Goal: Task Accomplishment & Management: Use online tool/utility

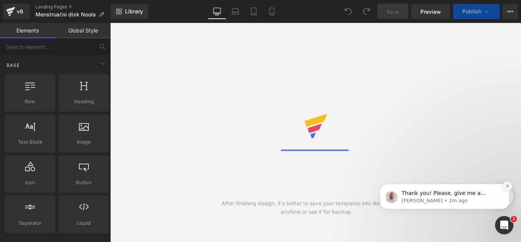
click at [507, 184] on icon "Dismiss notification" at bounding box center [508, 186] width 4 height 4
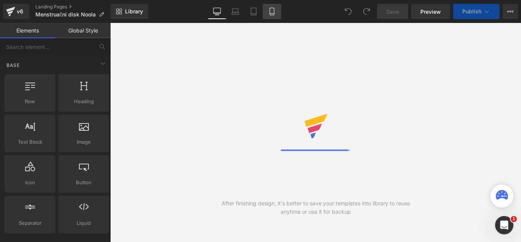
click at [271, 12] on icon at bounding box center [272, 12] width 8 height 8
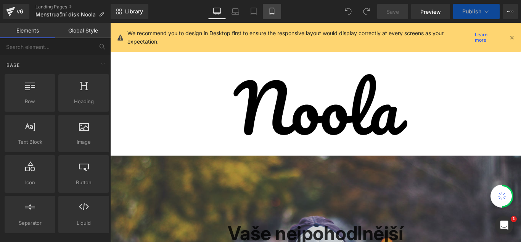
click at [270, 10] on icon at bounding box center [272, 12] width 8 height 8
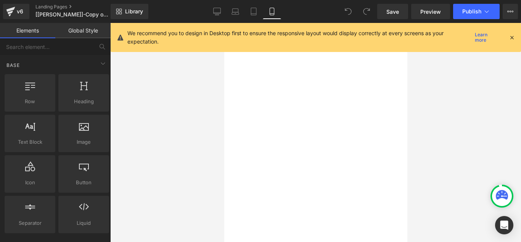
click at [513, 38] on icon at bounding box center [512, 37] width 7 height 7
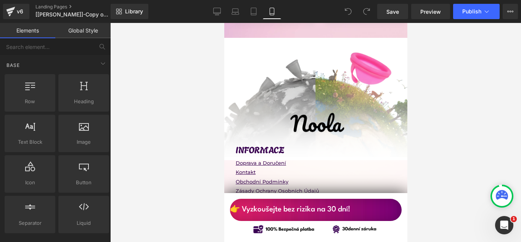
scroll to position [6893, 0]
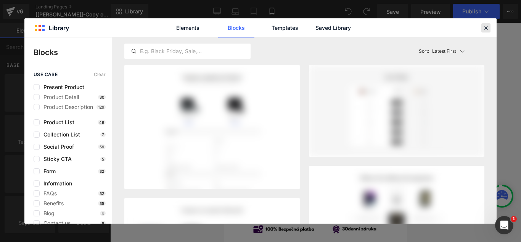
click at [485, 29] on icon at bounding box center [486, 27] width 7 height 7
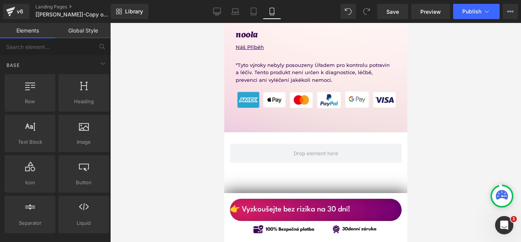
scroll to position [6947, 0]
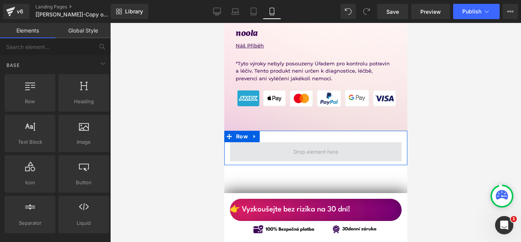
click at [280, 142] on span at bounding box center [316, 151] width 172 height 19
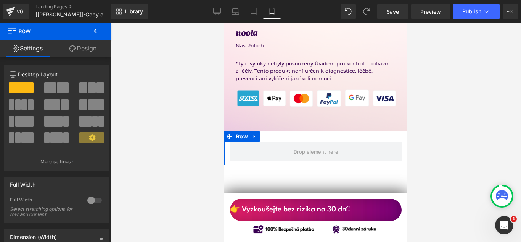
click at [76, 48] on link "Design" at bounding box center [82, 48] width 55 height 17
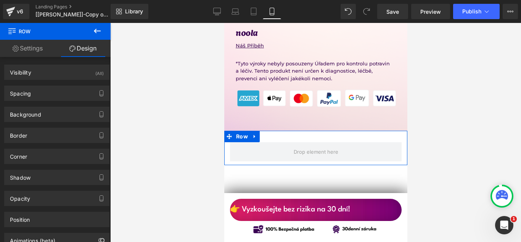
click at [34, 48] on link "Settings" at bounding box center [27, 48] width 55 height 17
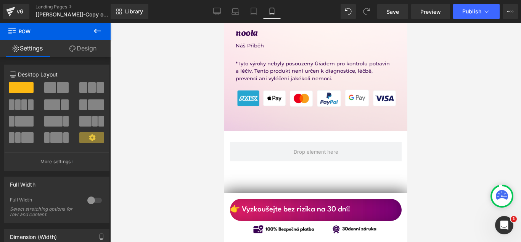
click at [31, 30] on span "Row" at bounding box center [46, 31] width 76 height 17
click at [99, 32] on icon at bounding box center [97, 30] width 9 height 9
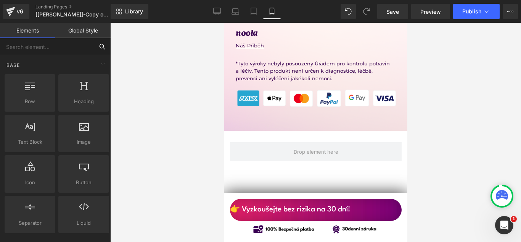
click at [40, 45] on input "text" at bounding box center [47, 46] width 94 height 17
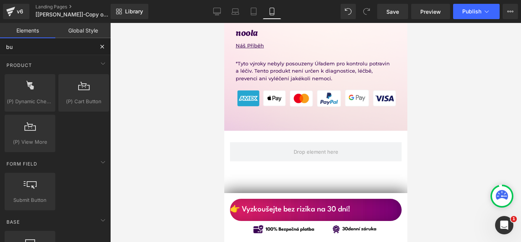
type input "but"
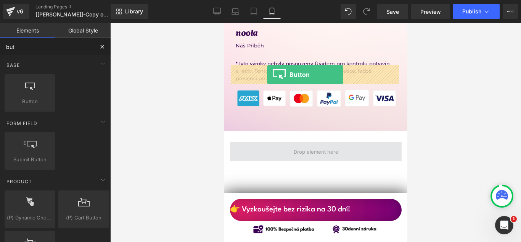
drag, startPoint x: 258, startPoint y: 113, endPoint x: 266, endPoint y: 75, distance: 38.8
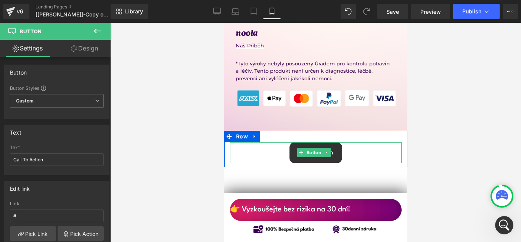
click at [336, 142] on link "Call To Action" at bounding box center [315, 152] width 53 height 21
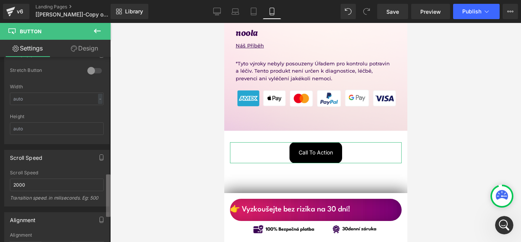
scroll to position [498, 0]
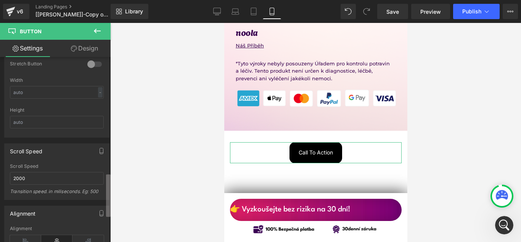
click at [108, 191] on b at bounding box center [108, 195] width 5 height 42
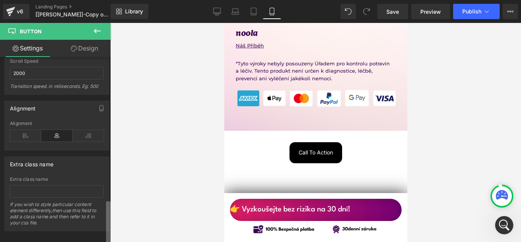
scroll to position [613, 0]
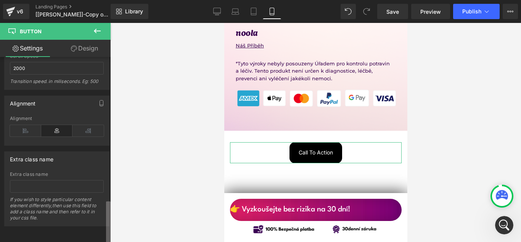
click at [110, 215] on b at bounding box center [108, 222] width 5 height 42
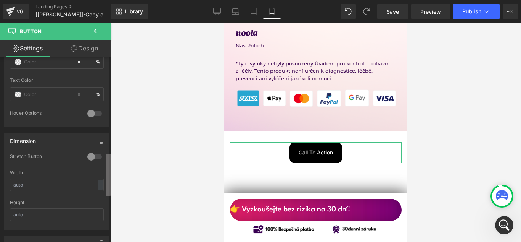
scroll to position [400, 0]
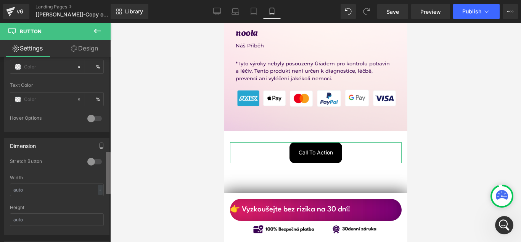
click at [108, 157] on b at bounding box center [108, 172] width 5 height 42
click at [89, 162] on div at bounding box center [94, 161] width 18 height 12
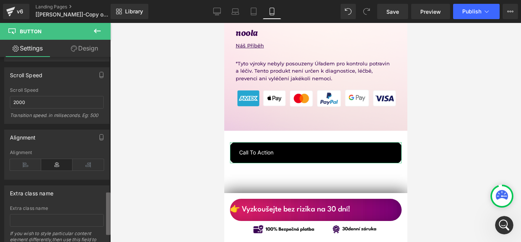
scroll to position [577, 0]
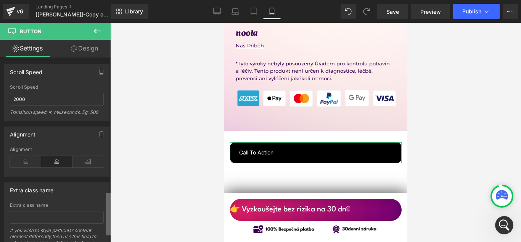
click at [103, 208] on div "Button Button Styles Custom Custom Setup Global Style Custom Setup Global Style…" at bounding box center [55, 151] width 111 height 188
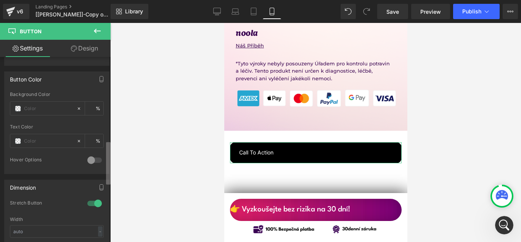
scroll to position [357, 0]
click at [108, 155] on b at bounding box center [108, 162] width 5 height 42
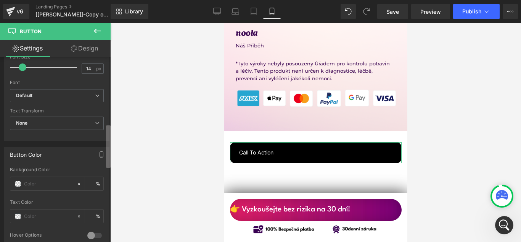
scroll to position [288, 0]
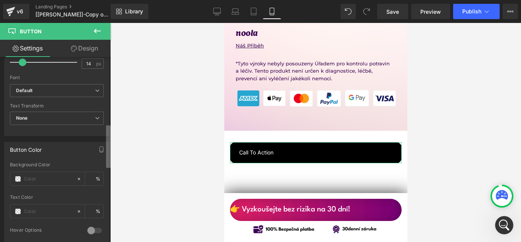
click at [108, 155] on b at bounding box center [108, 146] width 5 height 42
click at [97, 123] on span "None" at bounding box center [57, 117] width 94 height 13
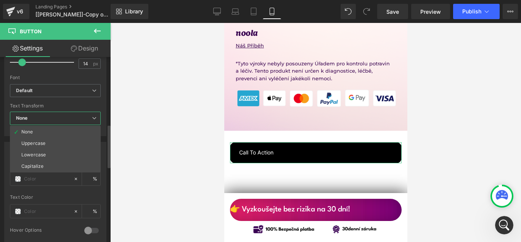
click at [97, 123] on span "None" at bounding box center [55, 117] width 91 height 13
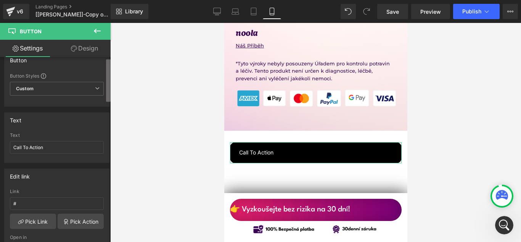
scroll to position [0, 0]
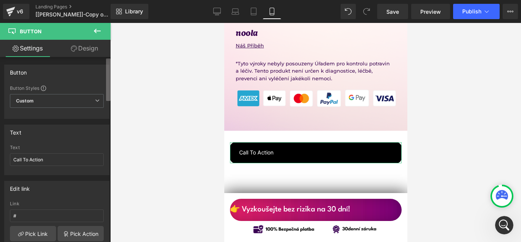
click at [105, 66] on div "Button Button Styles Custom Custom Setup Global Style Custom Setup Global Style…" at bounding box center [55, 151] width 111 height 188
click at [91, 99] on span "Custom Setup Global Style" at bounding box center [57, 101] width 94 height 14
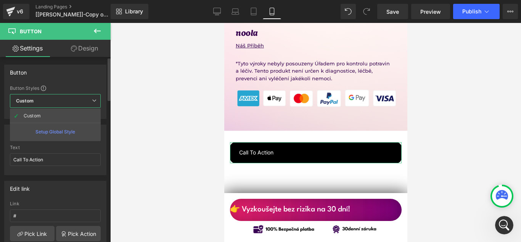
click at [91, 99] on span "Custom Setup Global Style" at bounding box center [55, 101] width 91 height 14
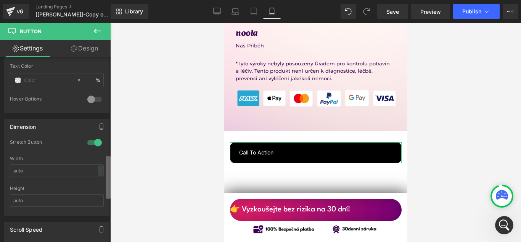
scroll to position [418, 0]
click at [108, 172] on b at bounding box center [108, 177] width 5 height 42
click at [77, 173] on input "text" at bounding box center [57, 172] width 94 height 13
click at [98, 172] on div "-" at bounding box center [100, 172] width 5 height 10
click at [83, 159] on div "Width" at bounding box center [57, 159] width 94 height 5
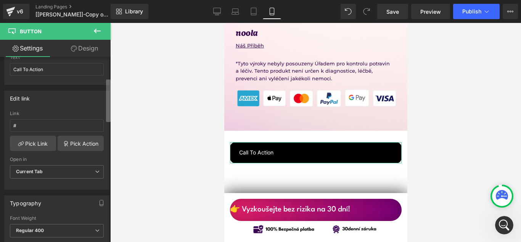
scroll to position [0, 0]
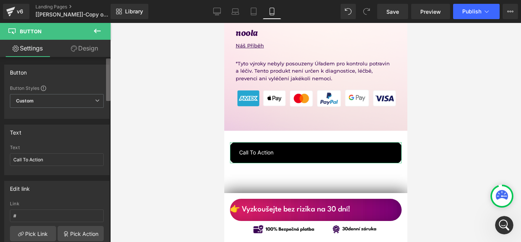
click at [106, 64] on b at bounding box center [108, 79] width 5 height 42
click at [89, 48] on link "Design" at bounding box center [84, 48] width 55 height 17
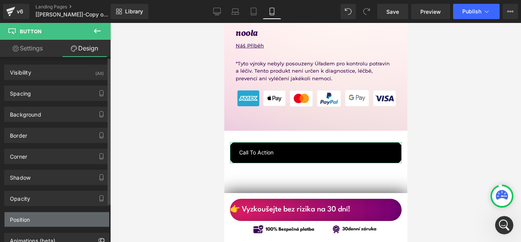
click at [53, 218] on div "Position" at bounding box center [57, 219] width 105 height 14
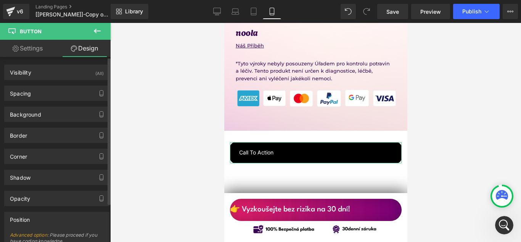
drag, startPoint x: 107, startPoint y: 182, endPoint x: 106, endPoint y: 212, distance: 30.2
click at [106, 212] on div "Visibility (All) 0|0|0|0 1 Show on Desktop 1 Show on Laptop 1 Show on Tablet 1 …" at bounding box center [57, 199] width 114 height 285
click at [107, 192] on div at bounding box center [108, 150] width 5 height 185
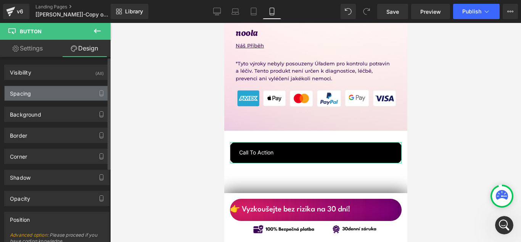
click at [29, 95] on div "Spacing" at bounding box center [20, 91] width 21 height 11
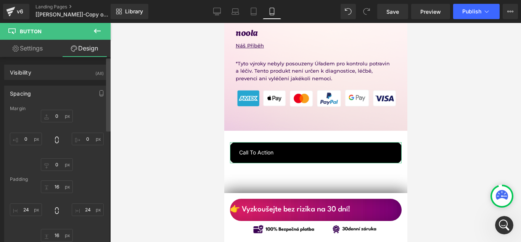
drag, startPoint x: 107, startPoint y: 106, endPoint x: 109, endPoint y: 139, distance: 32.9
click at [109, 139] on div "Visibility (All) 0|0|0|0 1 Show on Desktop 1 Show on Laptop 1 Show on Tablet 1 …" at bounding box center [55, 151] width 111 height 188
click at [104, 110] on div "Visibility (All) 0|0|0|0 1 Show on Desktop 1 Show on Laptop 1 Show on Tablet 1 …" at bounding box center [55, 151] width 111 height 188
click at [81, 93] on div "Spacing" at bounding box center [57, 93] width 105 height 14
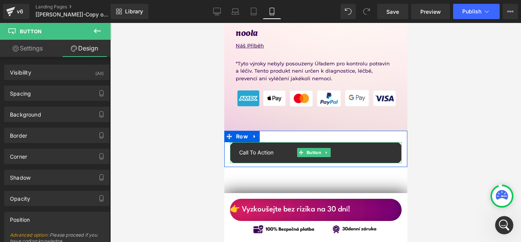
click at [275, 142] on link "Call To Action" at bounding box center [316, 152] width 172 height 21
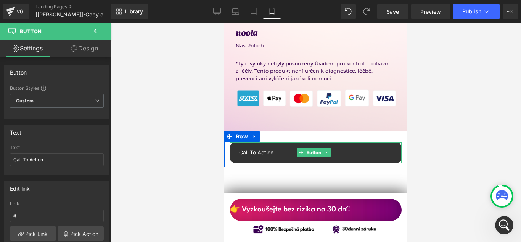
click at [275, 142] on link "Call To Action" at bounding box center [316, 152] width 172 height 21
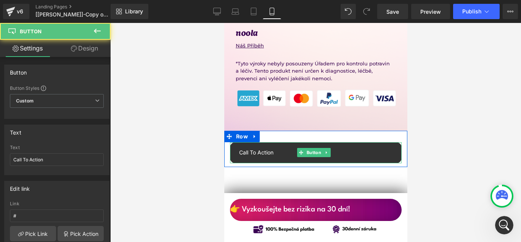
click at [275, 142] on link "Call To Action" at bounding box center [316, 152] width 172 height 21
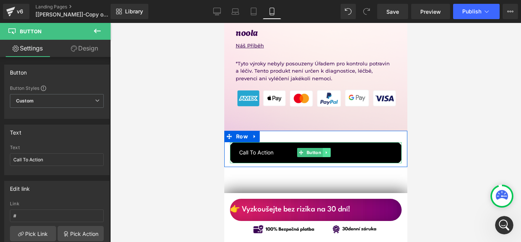
click at [326, 151] on icon at bounding box center [325, 152] width 1 height 3
click at [338, 151] on icon at bounding box center [338, 152] width 1 height 3
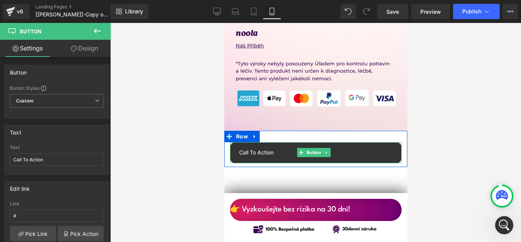
click at [248, 148] on span "Call To Action" at bounding box center [256, 152] width 34 height 8
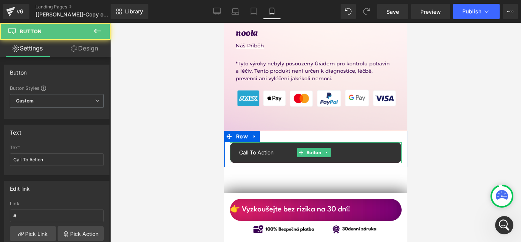
click at [248, 148] on span "Call To Action" at bounding box center [256, 152] width 34 height 8
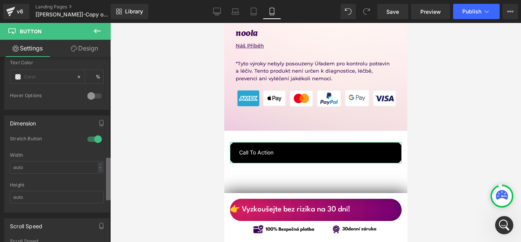
click at [104, 191] on div "Button Button Styles Custom Custom Setup Global Style Custom Setup Global Style…" at bounding box center [55, 151] width 111 height 188
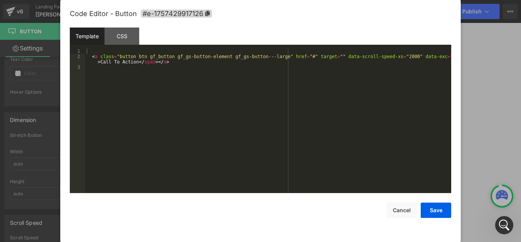
click at [246, 0] on div "Button You are previewing how the will restyle your page. You can not edit Elem…" at bounding box center [260, 0] width 521 height 0
click at [125, 38] on div "CSS" at bounding box center [122, 35] width 35 height 17
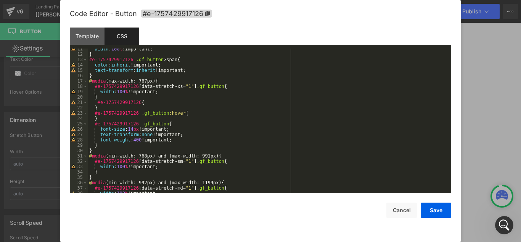
scroll to position [0, 0]
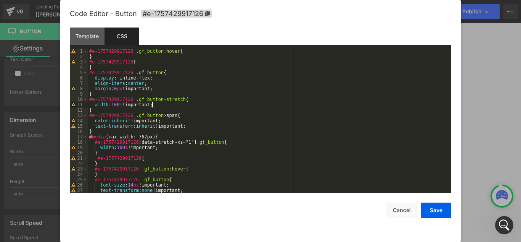
click at [158, 104] on div "#e-1757429917126 .gf_button :hover { } #e-1757429917126 { } #e-1757429917126 .g…" at bounding box center [268, 125] width 361 height 155
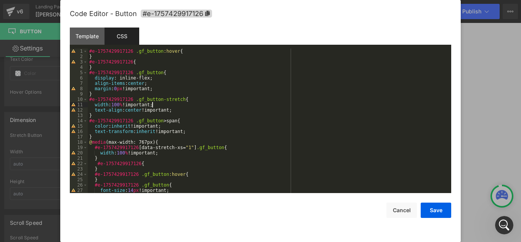
click at [195, 105] on div "#e-1757429917126 .gf_button :hover { } #e-1757429917126 { } #e-1757429917126 .g…" at bounding box center [268, 125] width 361 height 155
click at [442, 211] on button "Save" at bounding box center [436, 209] width 31 height 15
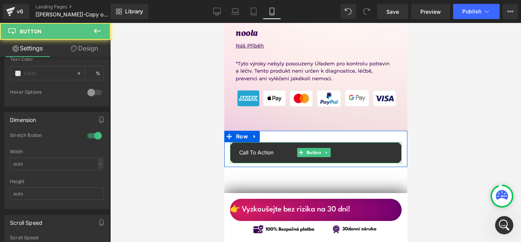
click at [270, 148] on span "Call To Action" at bounding box center [256, 152] width 34 height 8
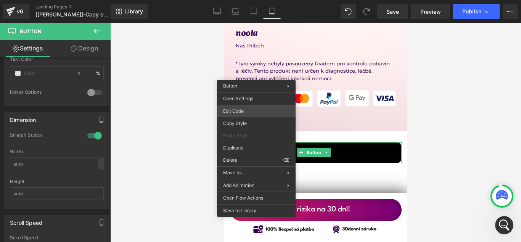
click at [238, 0] on div "Button You are previewing how the will restyle your page. You can not edit Elem…" at bounding box center [260, 0] width 521 height 0
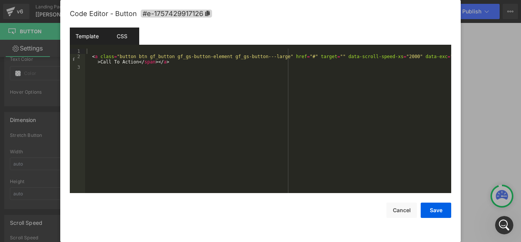
click at [127, 36] on div "CSS" at bounding box center [122, 35] width 35 height 17
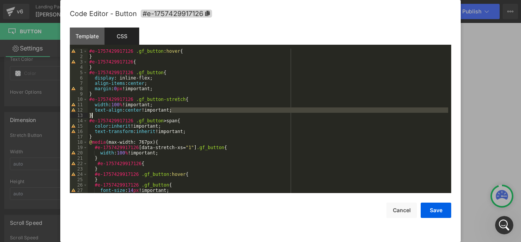
drag, startPoint x: 171, startPoint y: 110, endPoint x: 93, endPoint y: 113, distance: 77.5
click at [93, 113] on div "#e-1757429917126 .gf_button :hover { } #e-1757429917126 { } #e-1757429917126 .g…" at bounding box center [268, 125] width 361 height 155
click at [93, 111] on div "#e-1757429917126 .gf_button :hover { } #e-1757429917126 { } #e-1757429917126 .g…" at bounding box center [268, 125] width 361 height 155
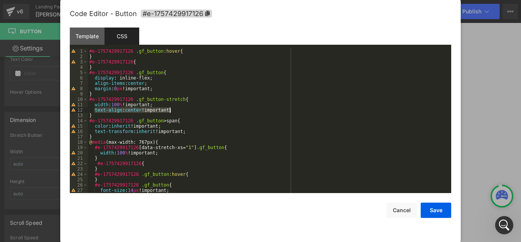
drag, startPoint x: 93, startPoint y: 111, endPoint x: 169, endPoint y: 111, distance: 75.9
click at [169, 111] on div "#e-1757429917126 .gf_button :hover { } #e-1757429917126 { } #e-1757429917126 .g…" at bounding box center [268, 125] width 361 height 155
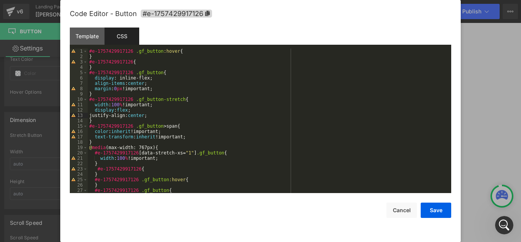
click at [126, 117] on div "#e-1757429917126 .gf_button :hover { } #e-1757429917126 { } #e-1757429917126 .g…" at bounding box center [268, 125] width 361 height 155
click at [142, 115] on div "#e-1757429917126 .gf_button :hover { } #e-1757429917126 { } #e-1757429917126 .g…" at bounding box center [268, 125] width 361 height 155
click at [430, 211] on button "Save" at bounding box center [436, 209] width 31 height 15
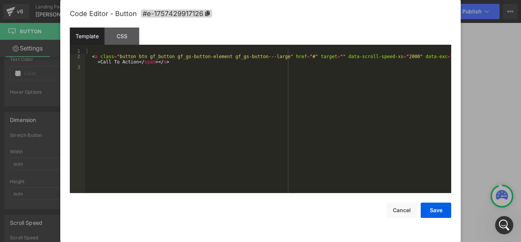
click at [277, 0] on div "Button You are previewing how the will restyle your page. You can not edit Elem…" at bounding box center [260, 0] width 521 height 0
click at [124, 38] on div "CSS" at bounding box center [122, 35] width 35 height 17
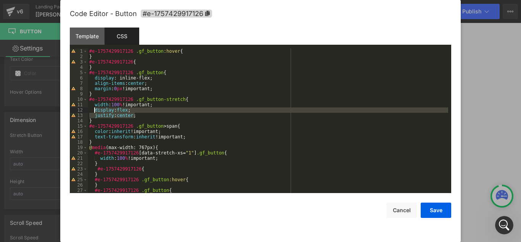
drag, startPoint x: 137, startPoint y: 116, endPoint x: 94, endPoint y: 110, distance: 43.4
click at [94, 110] on div "#e-1757429917126 .gf_button :hover { } #e-1757429917126 { } #e-1757429917126 .g…" at bounding box center [268, 125] width 361 height 155
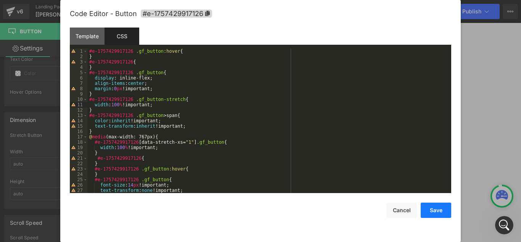
click at [439, 209] on button "Save" at bounding box center [436, 209] width 31 height 15
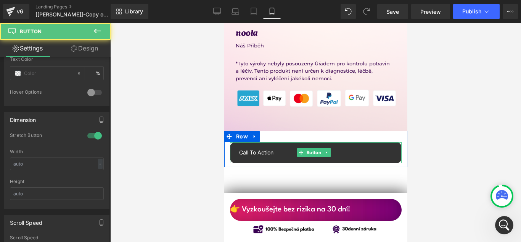
click at [260, 148] on span "Call To Action" at bounding box center [256, 152] width 34 height 8
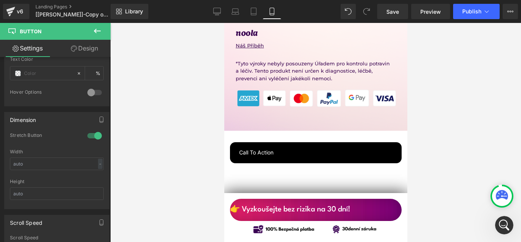
click at [93, 45] on link "Design" at bounding box center [84, 48] width 55 height 17
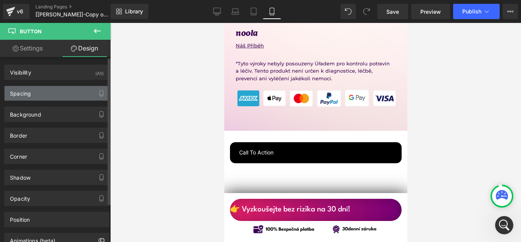
click at [34, 95] on div "Spacing" at bounding box center [57, 93] width 105 height 14
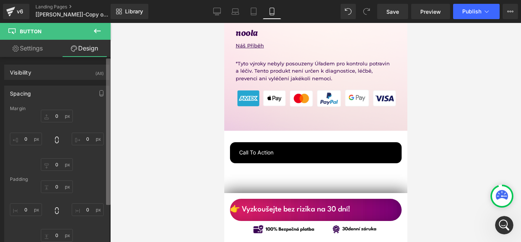
click at [110, 97] on b at bounding box center [108, 131] width 5 height 146
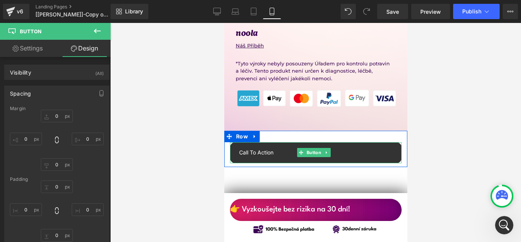
click at [256, 148] on span "Call To Action" at bounding box center [256, 152] width 34 height 8
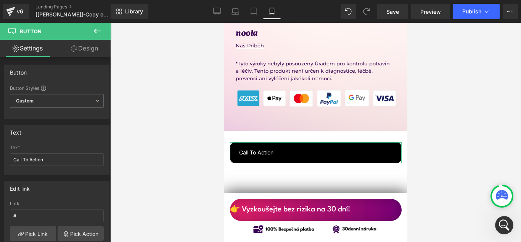
click at [89, 50] on link "Design" at bounding box center [84, 48] width 55 height 17
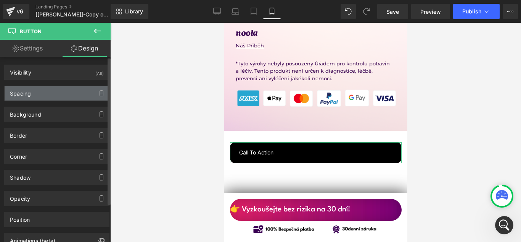
click at [35, 98] on div "Spacing" at bounding box center [57, 93] width 105 height 14
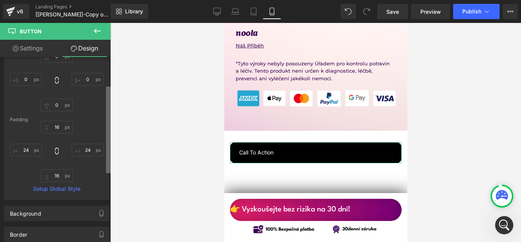
scroll to position [59, 0]
click at [107, 146] on b at bounding box center [108, 129] width 5 height 87
click at [29, 151] on input "24" at bounding box center [26, 150] width 32 height 13
type input "0"
click at [87, 152] on input "24" at bounding box center [88, 150] width 32 height 13
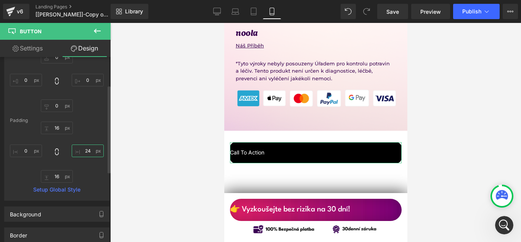
type input "0"
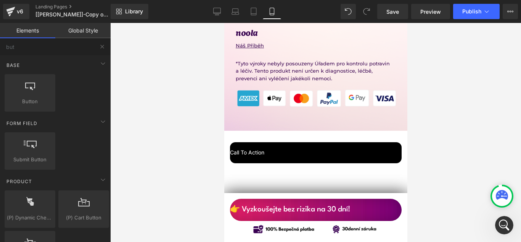
click at [130, 151] on div at bounding box center [315, 132] width 411 height 219
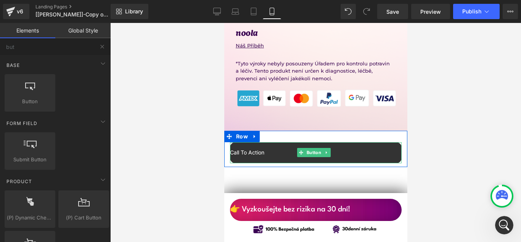
click at [263, 142] on link "Call To Action" at bounding box center [316, 152] width 172 height 21
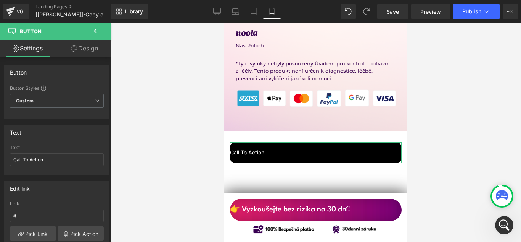
click at [88, 47] on link "Design" at bounding box center [84, 48] width 55 height 17
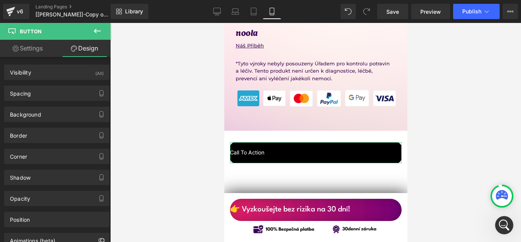
type input "0"
type input "16"
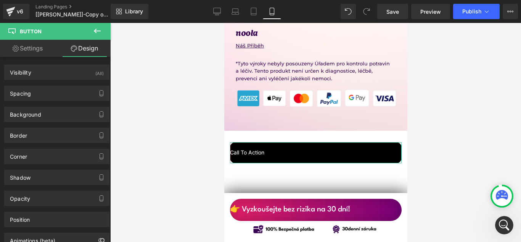
type input "0"
type input "16"
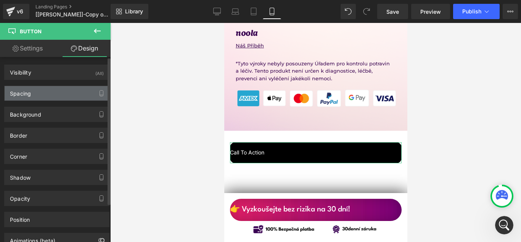
click at [50, 92] on div "Spacing" at bounding box center [57, 93] width 105 height 14
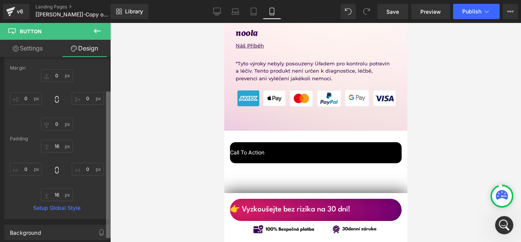
click at [111, 170] on div "Button You are previewing how the will restyle your page. You can not edit Elem…" at bounding box center [260, 127] width 521 height 255
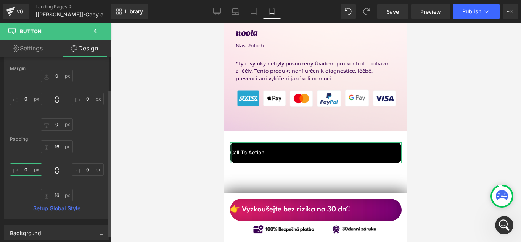
click at [31, 169] on input "0" at bounding box center [26, 169] width 32 height 13
click at [37, 170] on input "50" at bounding box center [26, 169] width 32 height 13
click at [36, 170] on input "50" at bounding box center [26, 169] width 32 height 13
type input "50"
click at [83, 171] on input "0" at bounding box center [88, 169] width 32 height 13
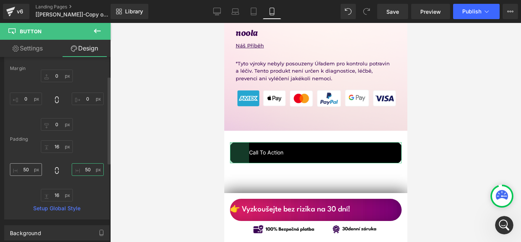
type input "50"
click at [29, 168] on input "50" at bounding box center [26, 169] width 32 height 13
click at [38, 169] on input "50" at bounding box center [26, 169] width 32 height 13
click at [13, 170] on input "50" at bounding box center [26, 169] width 32 height 13
click at [30, 170] on input "50" at bounding box center [26, 169] width 32 height 13
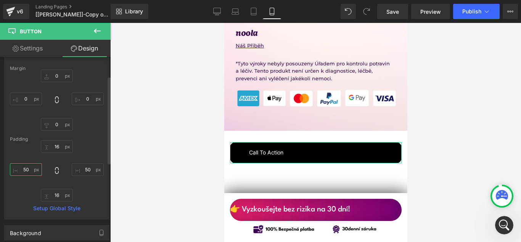
drag, startPoint x: 30, startPoint y: 170, endPoint x: 23, endPoint y: 169, distance: 6.9
click at [23, 169] on input "50" at bounding box center [26, 169] width 32 height 13
click at [28, 168] on input "50" at bounding box center [26, 169] width 32 height 13
drag, startPoint x: 23, startPoint y: 169, endPoint x: 29, endPoint y: 168, distance: 5.5
click at [29, 168] on input "50" at bounding box center [26, 169] width 32 height 13
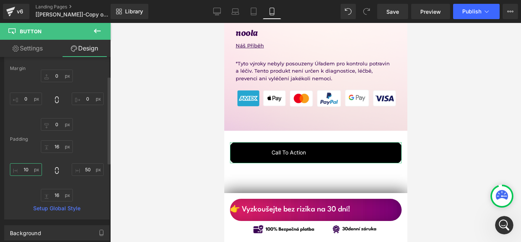
type input "1"
type input "2"
type input "150"
click at [81, 169] on input "50" at bounding box center [88, 169] width 32 height 13
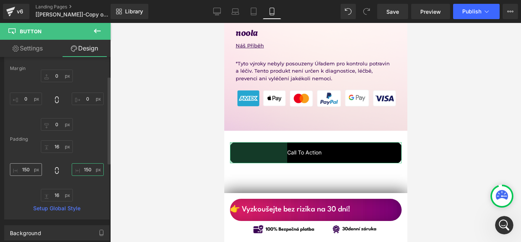
type input "150"
click at [29, 168] on input "150" at bounding box center [26, 169] width 32 height 13
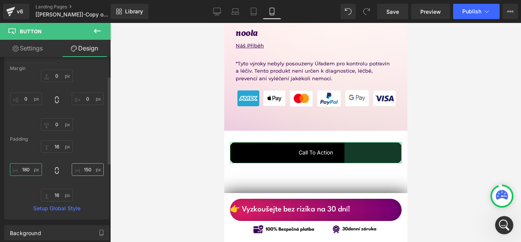
type input "180"
click at [86, 171] on input "150" at bounding box center [88, 169] width 32 height 13
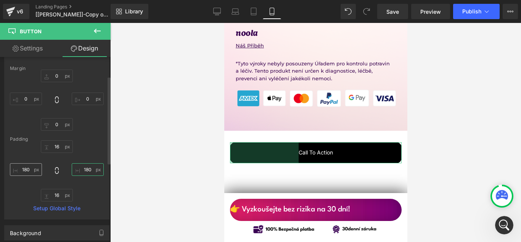
type input "180"
click at [29, 169] on input "180" at bounding box center [26, 169] width 32 height 13
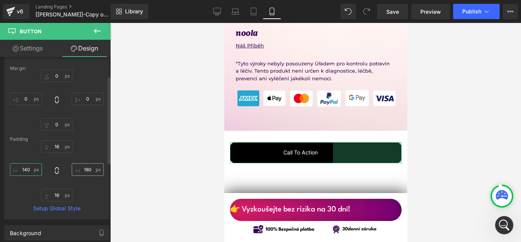
type input "140"
click at [85, 170] on input "180" at bounding box center [88, 169] width 32 height 13
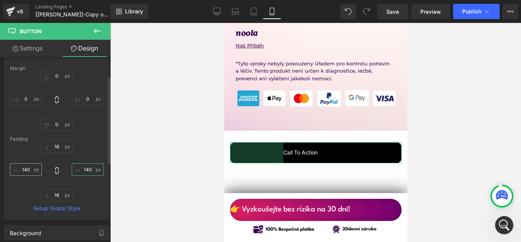
type input "140"
click at [30, 170] on input "140" at bounding box center [26, 169] width 32 height 13
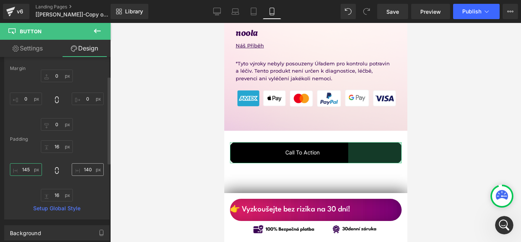
type input "145"
click at [89, 169] on input "140" at bounding box center [88, 169] width 32 height 13
type input "145"
click at [92, 148] on div "16px 16 145 145 16px 16 145 145" at bounding box center [57, 170] width 94 height 61
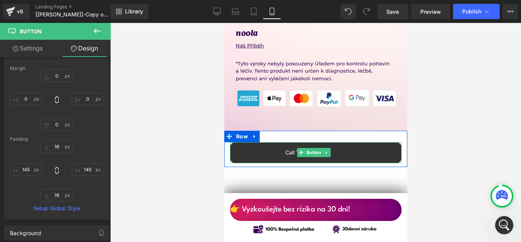
click at [289, 148] on span "Call To Action" at bounding box center [302, 152] width 34 height 8
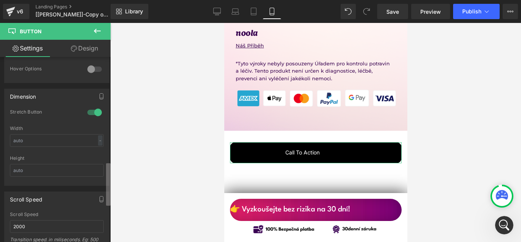
scroll to position [451, 0]
click at [110, 183] on b at bounding box center [108, 184] width 5 height 42
click at [91, 140] on input "text" at bounding box center [57, 138] width 94 height 13
click at [98, 139] on div "-" at bounding box center [100, 139] width 5 height 10
click at [96, 150] on li "%" at bounding box center [99, 150] width 10 height 11
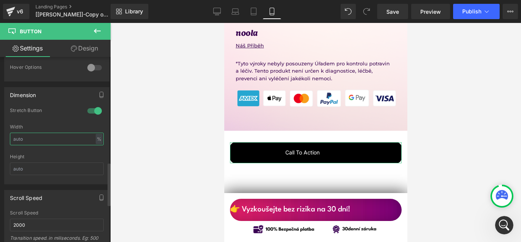
click at [37, 133] on input "text" at bounding box center [57, 138] width 94 height 13
type input "100"
click at [63, 124] on div "Width 100 % % px" at bounding box center [57, 139] width 94 height 30
click at [94, 48] on link "Design" at bounding box center [84, 48] width 55 height 17
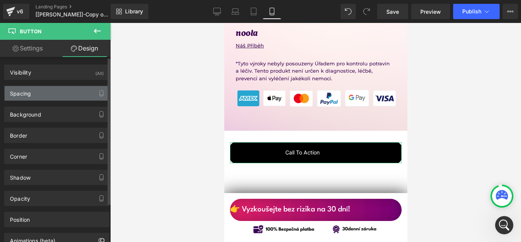
click at [51, 93] on div "Spacing" at bounding box center [57, 93] width 105 height 14
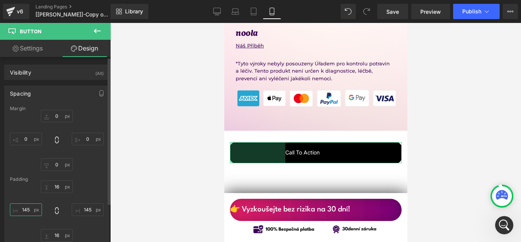
click at [30, 210] on input "145" at bounding box center [26, 209] width 32 height 13
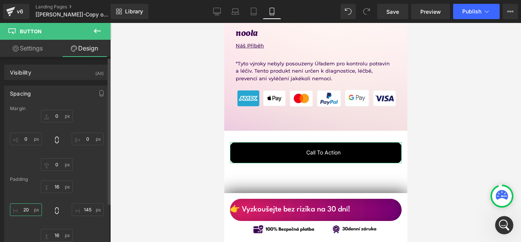
type input "2"
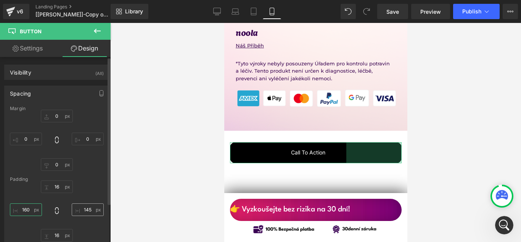
type input "160"
click at [86, 210] on input "145" at bounding box center [88, 209] width 32 height 13
type input "160"
click at [100, 182] on div "16px 16 160 160 16px 16 160 160" at bounding box center [57, 210] width 94 height 61
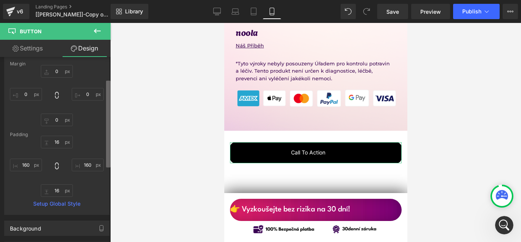
scroll to position [44, 0]
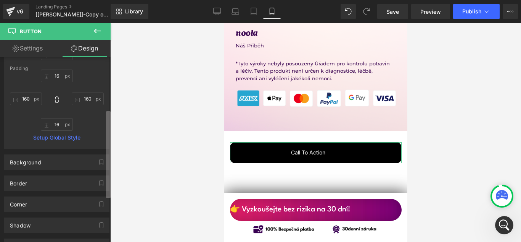
click at [101, 198] on div "Visibility (All) 0|0|0|0 1 Show on Desktop 1 Show on Laptop 1 Show on Tablet 1 …" at bounding box center [55, 151] width 111 height 188
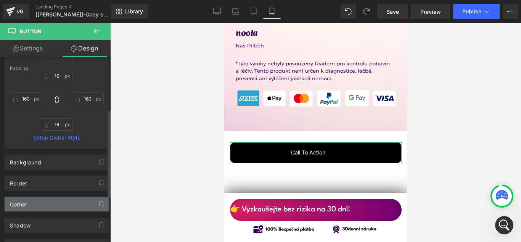
scroll to position [110, 0]
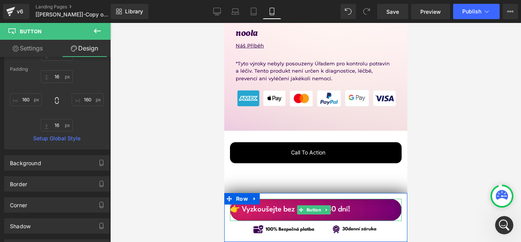
click at [335, 202] on link "👉 Vyzkoušejte bez rizika na 30 dní!" at bounding box center [316, 209] width 172 height 22
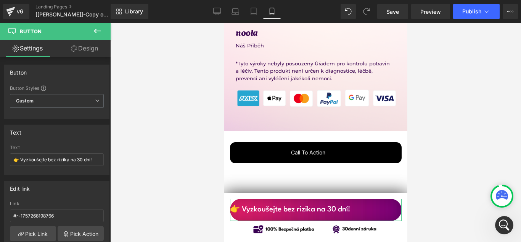
click at [89, 50] on link "Design" at bounding box center [84, 48] width 55 height 17
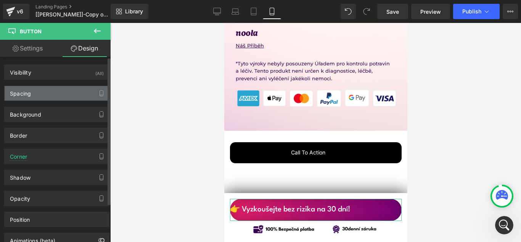
click at [63, 95] on div "Spacing" at bounding box center [57, 93] width 105 height 14
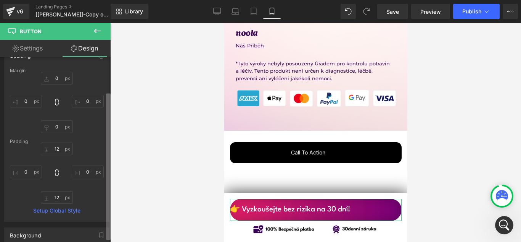
scroll to position [44, 0]
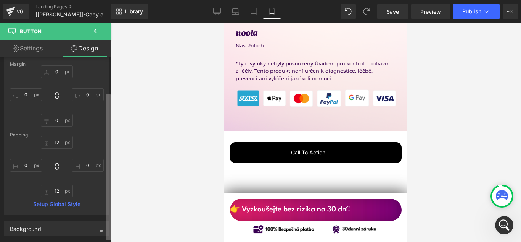
click at [112, 134] on div "Button You are previewing how the will restyle your page. You can not edit Elem…" at bounding box center [260, 127] width 521 height 255
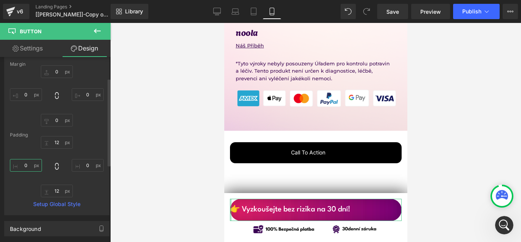
click at [29, 166] on input "0" at bounding box center [26, 165] width 32 height 13
type input "15"
click at [84, 166] on input "0" at bounding box center [88, 165] width 32 height 13
type input "15"
click at [99, 148] on div "12px 12 15 15 12px 12 15 15" at bounding box center [57, 166] width 94 height 61
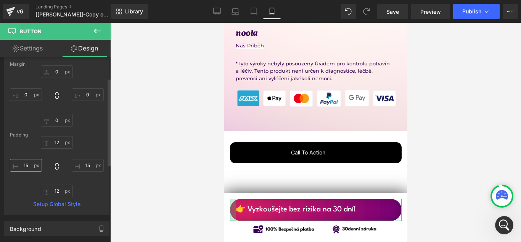
click at [27, 165] on input "15" at bounding box center [26, 165] width 32 height 13
type input "1"
type input "30"
click at [87, 164] on input "15" at bounding box center [88, 165] width 32 height 13
type input "30"
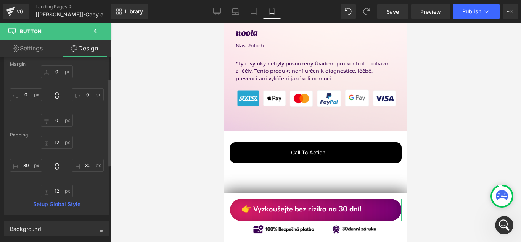
click at [93, 147] on div "12px 12 30 30 12px 12 30 30" at bounding box center [57, 166] width 94 height 61
click at [29, 164] on input "30" at bounding box center [26, 165] width 32 height 13
type input "40"
click at [85, 166] on input "30" at bounding box center [88, 165] width 32 height 13
type input "40"
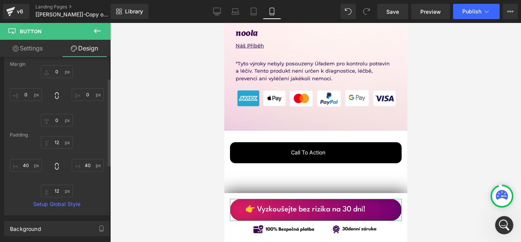
click at [89, 150] on div "12px 12 40 40 12px 12 40 40" at bounding box center [57, 166] width 94 height 61
click at [29, 167] on input "40" at bounding box center [26, 165] width 32 height 13
type input "50"
click at [95, 166] on input "40" at bounding box center [88, 165] width 32 height 13
type input "50"
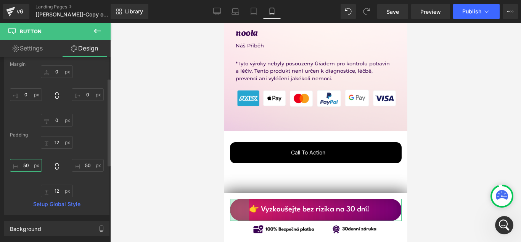
click at [37, 165] on input "50" at bounding box center [26, 165] width 32 height 13
click at [94, 164] on input "50" at bounding box center [88, 165] width 32 height 13
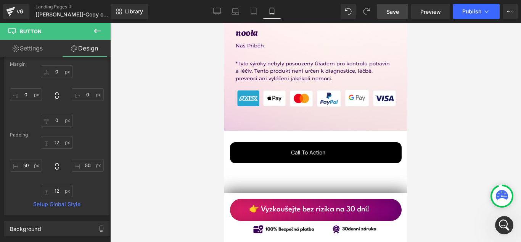
click at [395, 15] on span "Save" at bounding box center [393, 12] width 13 height 8
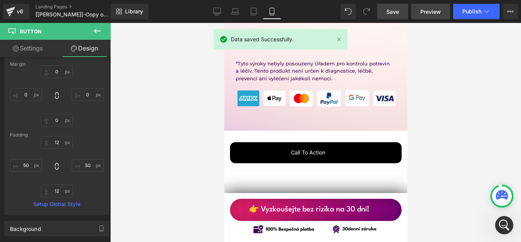
click at [429, 13] on span "Preview" at bounding box center [430, 12] width 21 height 8
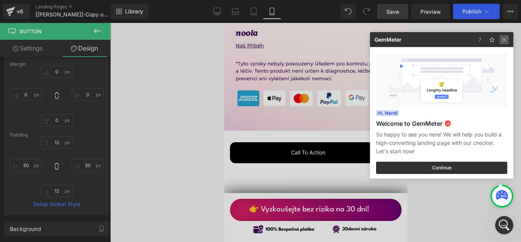
click at [508, 42] on img at bounding box center [504, 39] width 9 height 9
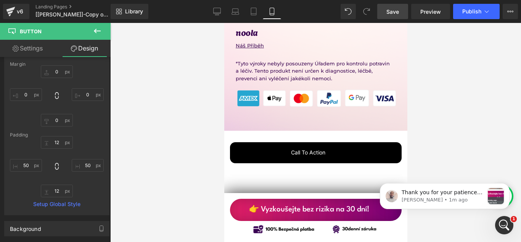
scroll to position [0, 0]
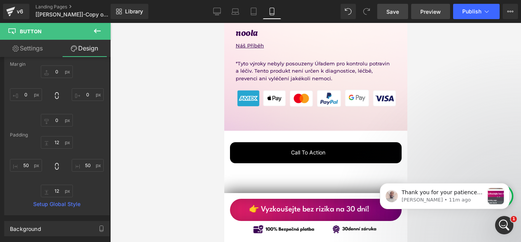
click at [426, 11] on span "Preview" at bounding box center [430, 12] width 21 height 8
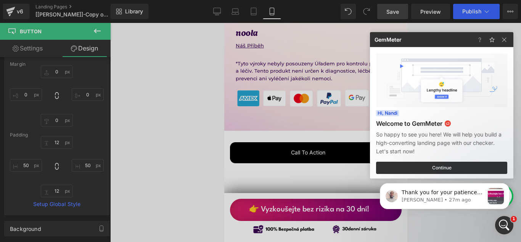
click at [308, 202] on div at bounding box center [260, 121] width 521 height 242
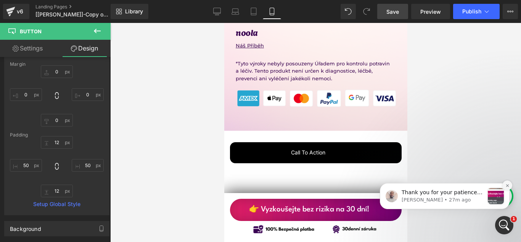
click at [510, 183] on button "Dismiss notification" at bounding box center [508, 185] width 10 height 10
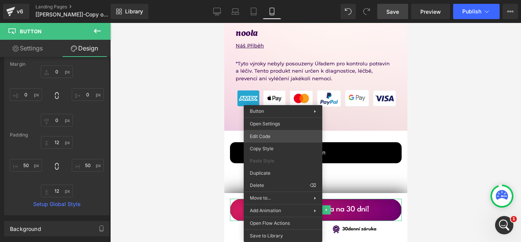
click at [275, 0] on div "Button You are previewing how the will restyle your page. You can not edit Elem…" at bounding box center [260, 0] width 521 height 0
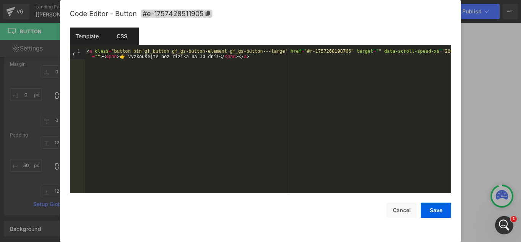
click at [122, 39] on div "CSS" at bounding box center [122, 35] width 35 height 17
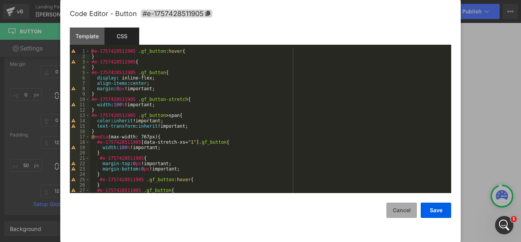
click at [403, 214] on button "Cancel" at bounding box center [402, 209] width 31 height 15
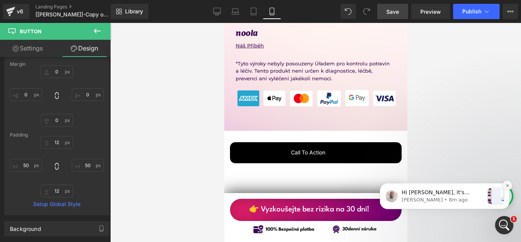
click at [507, 186] on icon "Dismiss notification" at bounding box center [508, 185] width 4 height 4
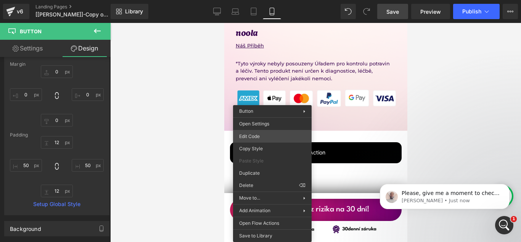
click at [258, 0] on div "Button You are previewing how the will restyle your page. You can not edit Elem…" at bounding box center [260, 0] width 521 height 0
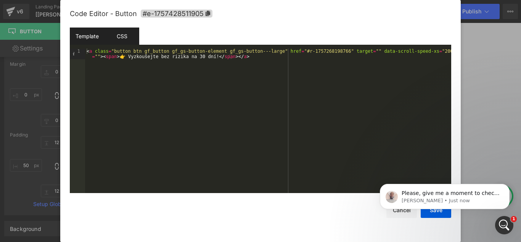
click at [132, 40] on div "CSS" at bounding box center [122, 35] width 35 height 17
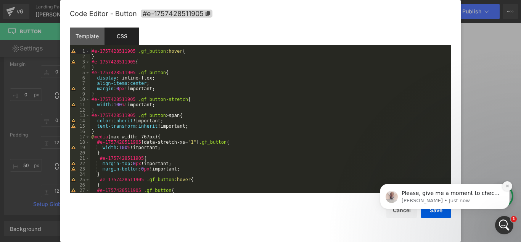
click at [508, 187] on icon "Dismiss notification" at bounding box center [508, 186] width 4 height 4
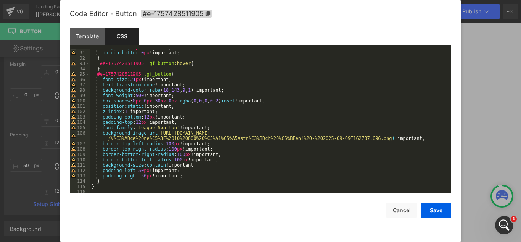
scroll to position [486, 0]
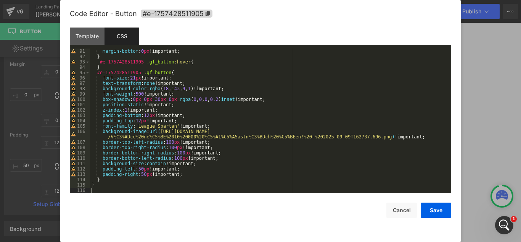
click at [142, 188] on div "margin-bottom : 0 px !important; } #e-1757428511905 .gf_button :hover { } #e-17…" at bounding box center [269, 125] width 358 height 155
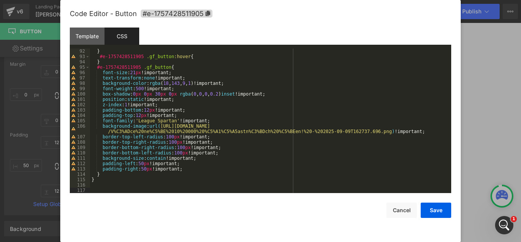
scroll to position [513, 0]
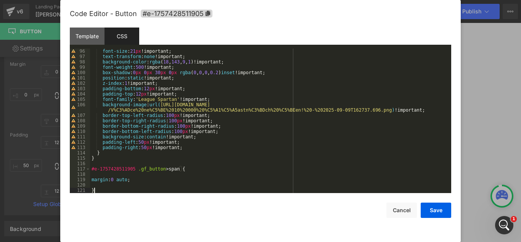
click at [110, 175] on div "font-size : 21 px !important; text-transform : none !important; background-colo…" at bounding box center [269, 125] width 358 height 155
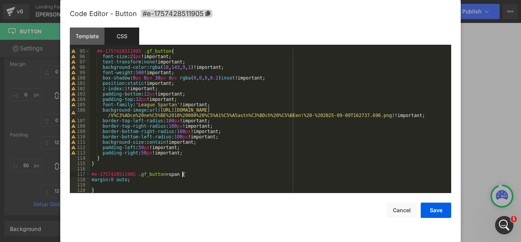
scroll to position [507, 0]
click at [106, 184] on div "#e-1757428511905 .gf_button { font-size : 21 px !important; text-transform : no…" at bounding box center [269, 125] width 358 height 155
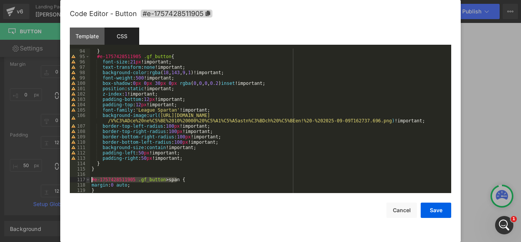
drag, startPoint x: 177, startPoint y: 180, endPoint x: 89, endPoint y: 180, distance: 88.1
click at [89, 180] on pre "94 95 96 97 98 99 100 101 102 103 104 105 106 107 108 109 110 111 112 113 114 1…" at bounding box center [261, 120] width 382 height 144
click at [332, 101] on div "} #e-1757428511905 .gf_button { font-size : 21 px !important; text-transform : …" at bounding box center [269, 125] width 358 height 155
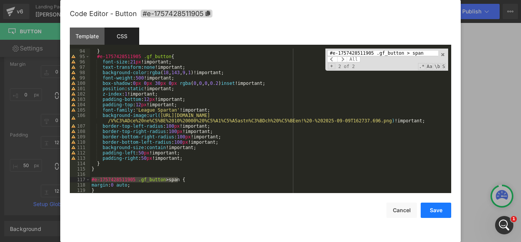
type input "#e-1757428511905 .gf_button > span"
click at [436, 214] on button "Save" at bounding box center [436, 209] width 31 height 15
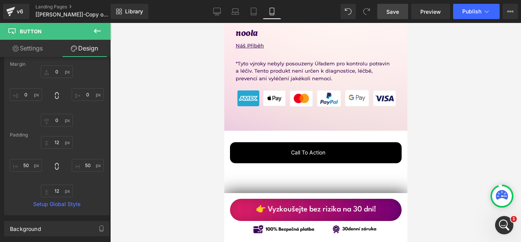
click at [396, 11] on span "Save" at bounding box center [393, 12] width 13 height 8
click at [427, 12] on span "Preview" at bounding box center [430, 12] width 21 height 8
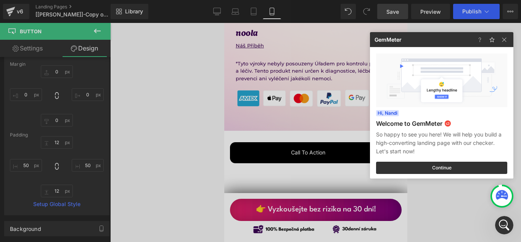
drag, startPoint x: 247, startPoint y: 208, endPoint x: 210, endPoint y: 194, distance: 39.3
click at [210, 194] on div at bounding box center [260, 121] width 521 height 242
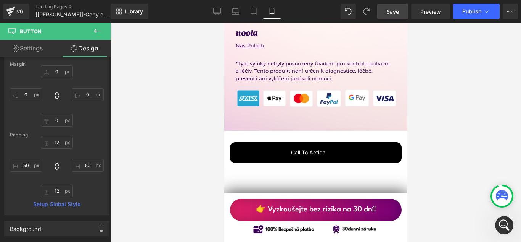
click at [267, 210] on div "Loading Product" at bounding box center [261, 211] width 42 height 8
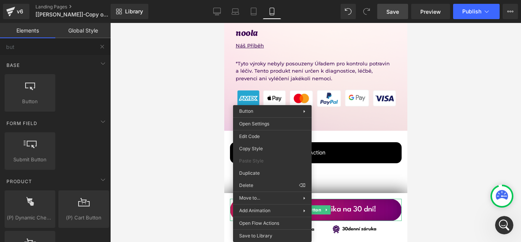
click at [214, 216] on div at bounding box center [315, 132] width 411 height 219
click at [389, 211] on div "👉 Vyzkoušejte bez rizika na 30 dní! Button 50px 50px" at bounding box center [316, 209] width 172 height 22
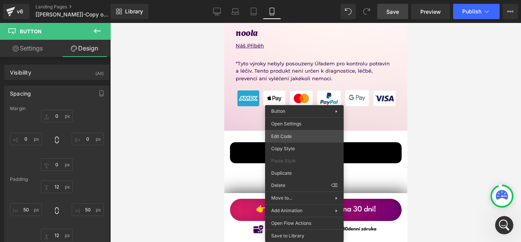
click at [301, 0] on div "Button You are previewing how the will restyle your page. You can not edit Elem…" at bounding box center [260, 0] width 521 height 0
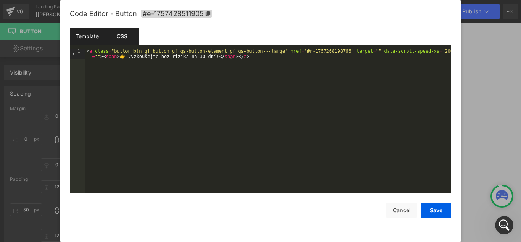
click at [118, 37] on div "CSS" at bounding box center [122, 35] width 35 height 17
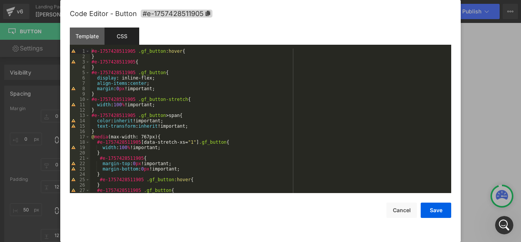
click at [206, 92] on div "#e-1757428511905 .gf_button :hover { } #e-1757428511905 { } #e-1757428511905 .g…" at bounding box center [269, 125] width 358 height 155
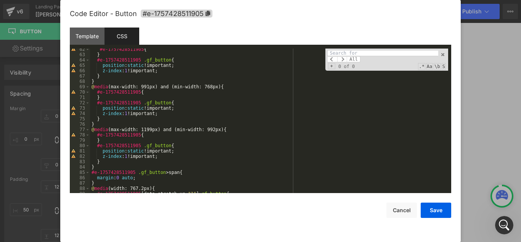
scroll to position [277, 0]
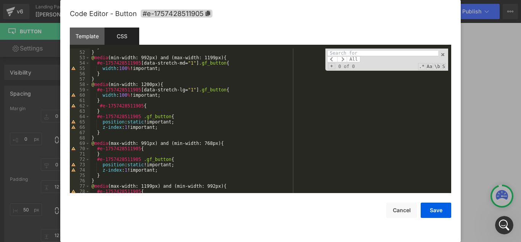
paste input "#e-1757428511905 .gf_button > span"
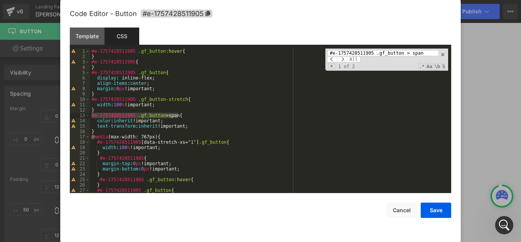
scroll to position [387, 0]
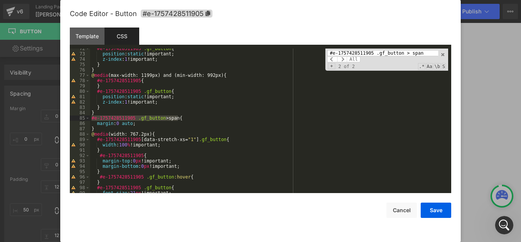
type input "#e-1757428511905 .gf_button > span"
click at [96, 77] on div "#e-1757428511905 .gf_button { position : static !important; z-index : 1 !import…" at bounding box center [269, 123] width 358 height 155
click at [93, 77] on div "#e-1757428511905 .gf_button { position : static !important; z-index : 1 !import…" at bounding box center [269, 123] width 358 height 155
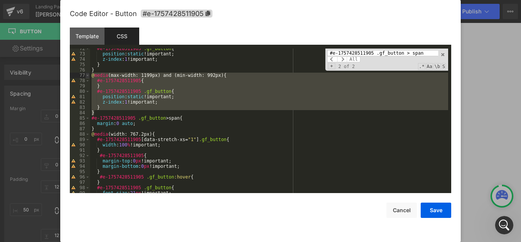
drag, startPoint x: 98, startPoint y: 111, endPoint x: 89, endPoint y: 76, distance: 36.2
click at [89, 76] on pre "72 73 74 75 76 77 78 79 80 81 82 83 84 85 86 87 88 89 90 91 92 93 94 95 96 97 9…" at bounding box center [261, 120] width 382 height 144
click at [95, 127] on div "#e-1757428511905 .gf_button { position : static !important; z-index : 1 !import…" at bounding box center [269, 123] width 358 height 155
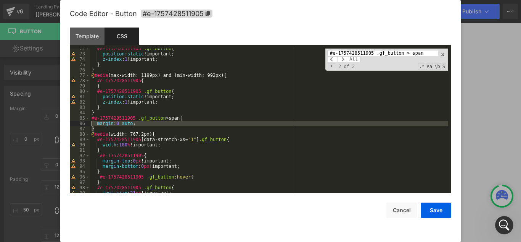
drag, startPoint x: 95, startPoint y: 127, endPoint x: 93, endPoint y: 122, distance: 6.0
click at [93, 122] on div "#e-1757428511905 .gf_button { position : static !important; z-index : 1 !import…" at bounding box center [269, 123] width 358 height 155
click at [150, 124] on div "#e-1757428511905 .gf_button { position : static !important; z-index : 1 !import…" at bounding box center [269, 120] width 358 height 144
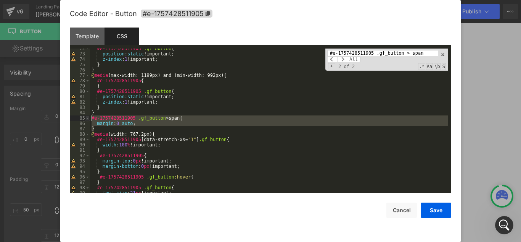
drag, startPoint x: 97, startPoint y: 129, endPoint x: 88, endPoint y: 117, distance: 15.0
click at [88, 117] on pre "72 73 74 75 76 77 78 79 80 81 82 83 84 85 86 87 88 89 90 91 92 93 94 95 96 97 9…" at bounding box center [261, 120] width 382 height 144
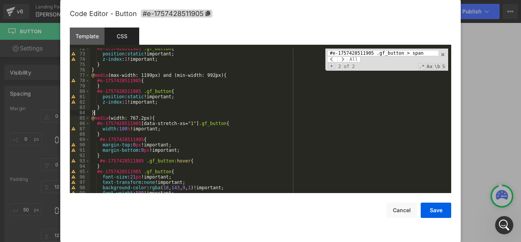
click at [422, 53] on input "#e-1757428511905 .gf_button > span" at bounding box center [382, 53] width 111 height 6
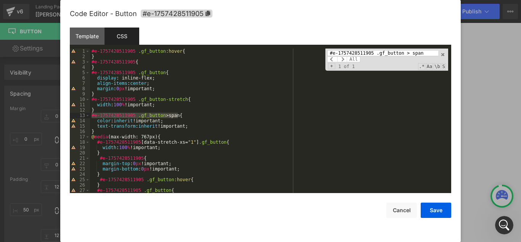
click at [104, 130] on div "#e-1757428511905 .gf_button :hover { } #e-1757428511905 { } #e-1757428511905 .g…" at bounding box center [269, 125] width 358 height 155
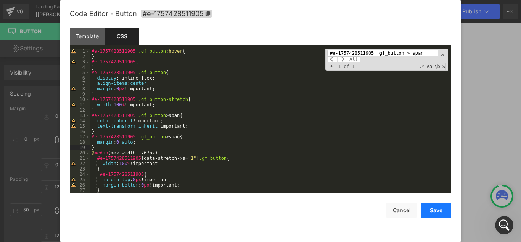
click at [436, 208] on button "Save" at bounding box center [436, 209] width 31 height 15
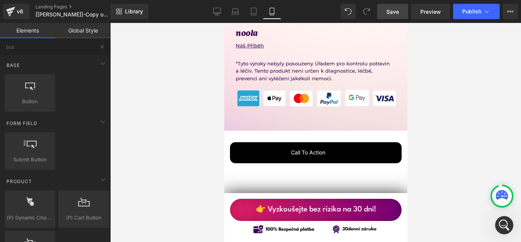
click at [443, 193] on div at bounding box center [315, 132] width 411 height 219
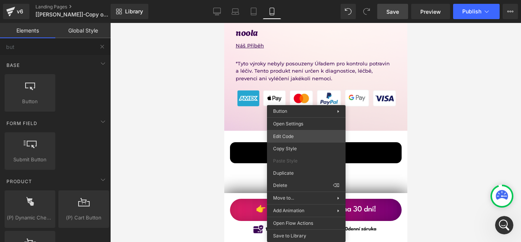
click at [291, 0] on div "Button You are previewing how the will restyle your page. You can not edit Elem…" at bounding box center [260, 0] width 521 height 0
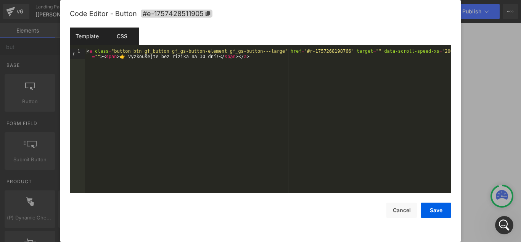
click at [126, 37] on div "CSS" at bounding box center [122, 35] width 35 height 17
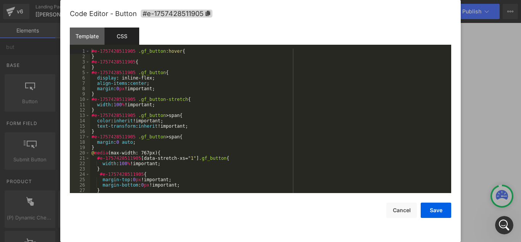
click at [221, 98] on div "#e-1757428511905 .gf_button :hover { } #e-1757428511905 { } #e-1757428511905 .g…" at bounding box center [269, 125] width 358 height 155
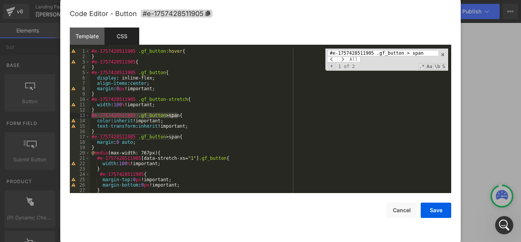
type input "#e-1757428511905 .gf_button > span"
click at [132, 142] on div "#e-1757428511905 .gf_button :hover { } #e-1757428511905 { } #e-1757428511905 .g…" at bounding box center [269, 125] width 358 height 155
click at [174, 143] on div "#e-1757428511905 .gf_button :hover { } #e-1757428511905 { } #e-1757428511905 .g…" at bounding box center [269, 125] width 358 height 155
click at [135, 143] on div "#e-1757428511905 .gf_button :hover { } #e-1757428511905 { } #e-1757428511905 .g…" at bounding box center [269, 125] width 358 height 155
click at [433, 214] on button "Save" at bounding box center [436, 209] width 31 height 15
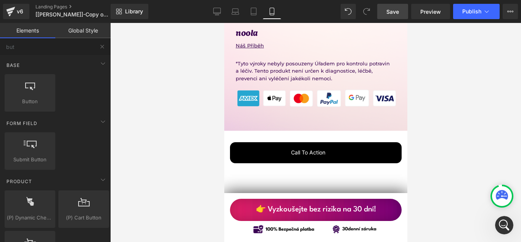
click at [394, 16] on link "Save" at bounding box center [392, 11] width 31 height 15
click at [434, 15] on span "Preview" at bounding box center [430, 12] width 21 height 8
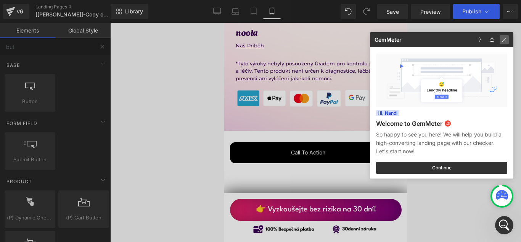
click at [504, 42] on img at bounding box center [504, 39] width 9 height 9
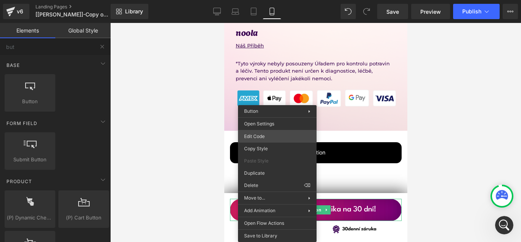
click at [267, 0] on div "Button You are previewing how the will restyle your page. You can not edit Elem…" at bounding box center [260, 0] width 521 height 0
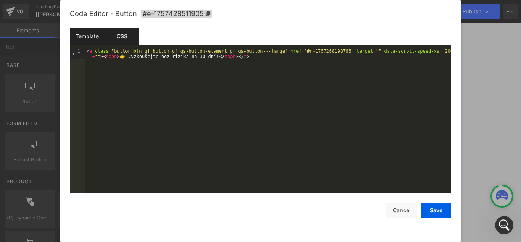
click at [123, 38] on div "CSS" at bounding box center [122, 35] width 35 height 17
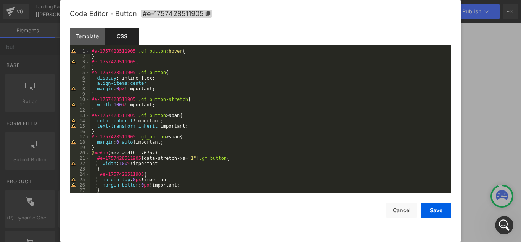
click at [319, 101] on div "#e-1757428511905 .gf_button :hover { } #e-1757428511905 { } #e-1757428511905 .g…" at bounding box center [269, 125] width 358 height 155
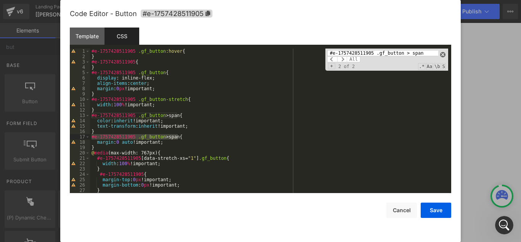
type input "#e-1757428511905 .gf_button > span"
click at [443, 53] on span at bounding box center [442, 54] width 5 height 5
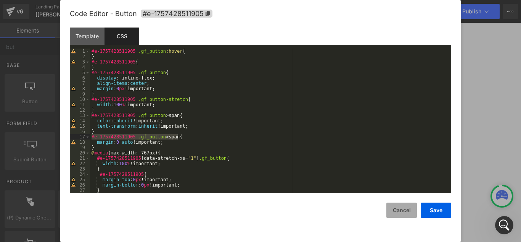
click at [411, 209] on button "Cancel" at bounding box center [402, 209] width 31 height 15
